Goal: Obtain resource: Download file/media

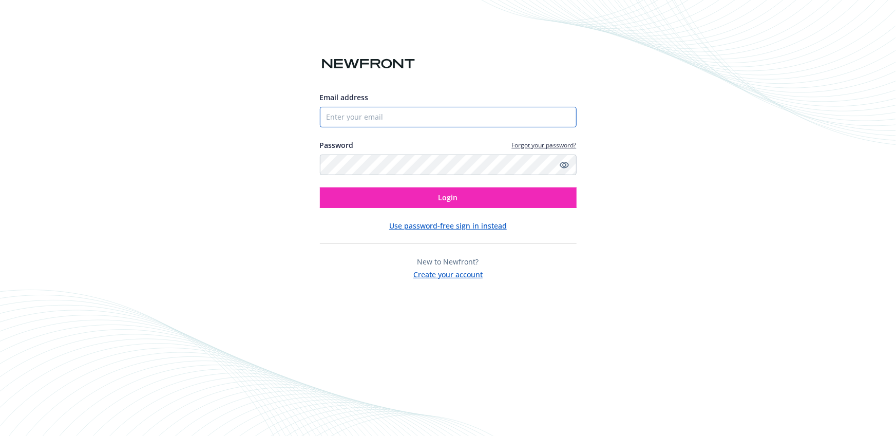
click at [447, 120] on input "Email address" at bounding box center [448, 117] width 257 height 21
type input "[PERSON_NAME][EMAIL_ADDRESS][PERSON_NAME][DOMAIN_NAME]"
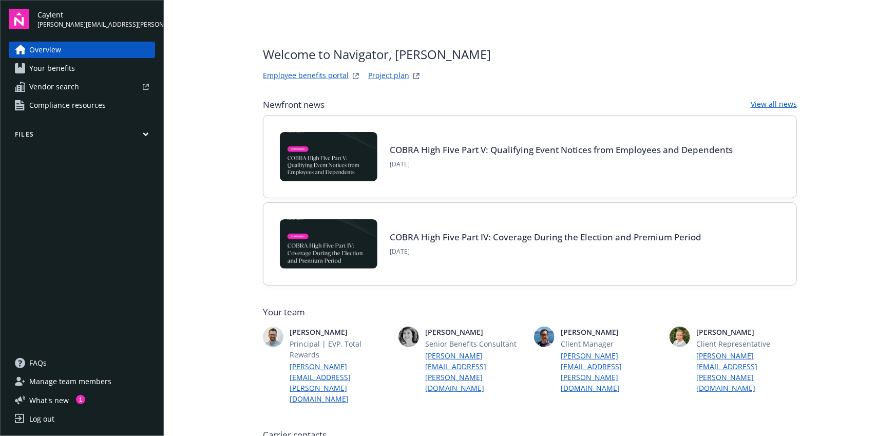
click at [120, 104] on link "Compliance resources" at bounding box center [82, 105] width 146 height 16
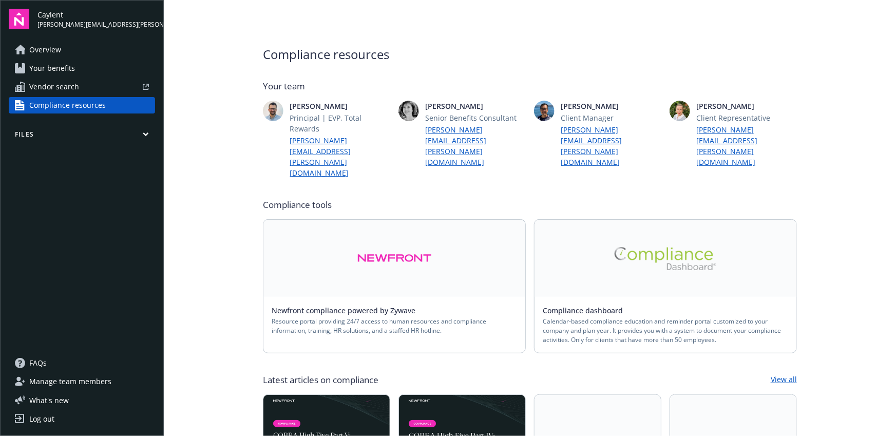
scroll to position [15, 0]
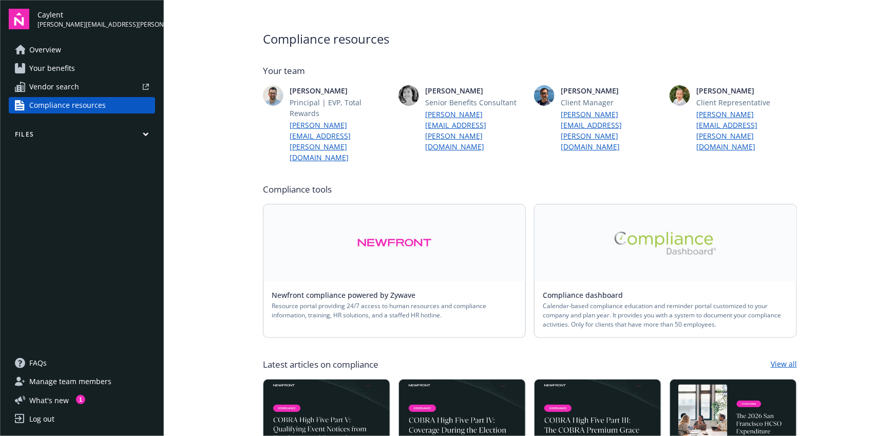
click at [633, 232] on img at bounding box center [665, 243] width 103 height 23
